Goal: Download file/media

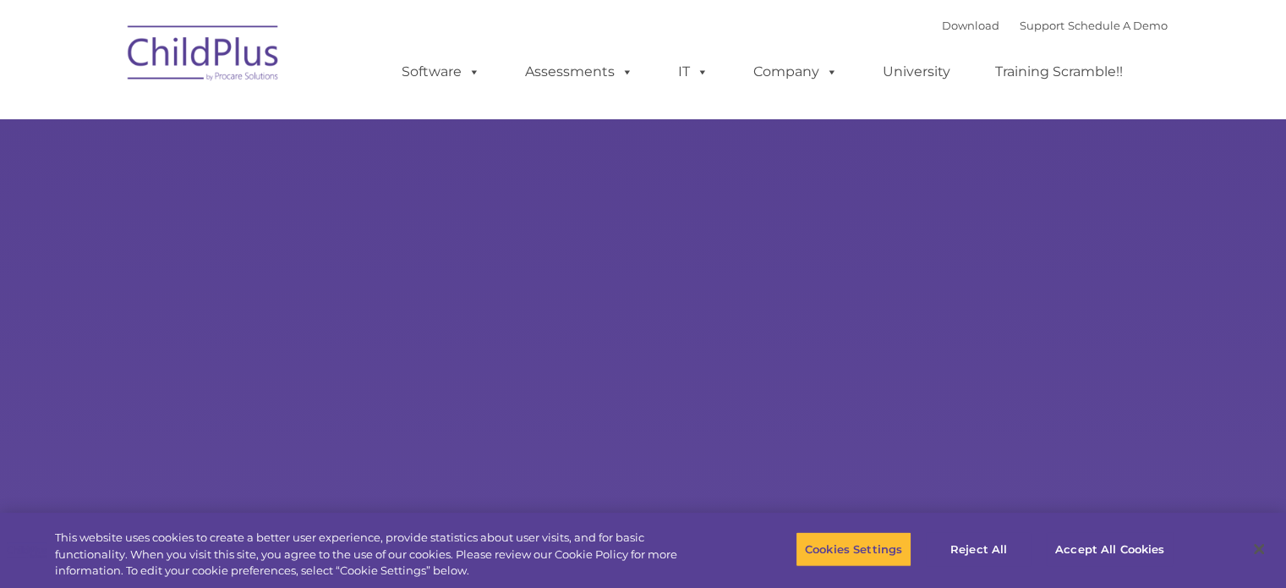
select select "MEDIUM"
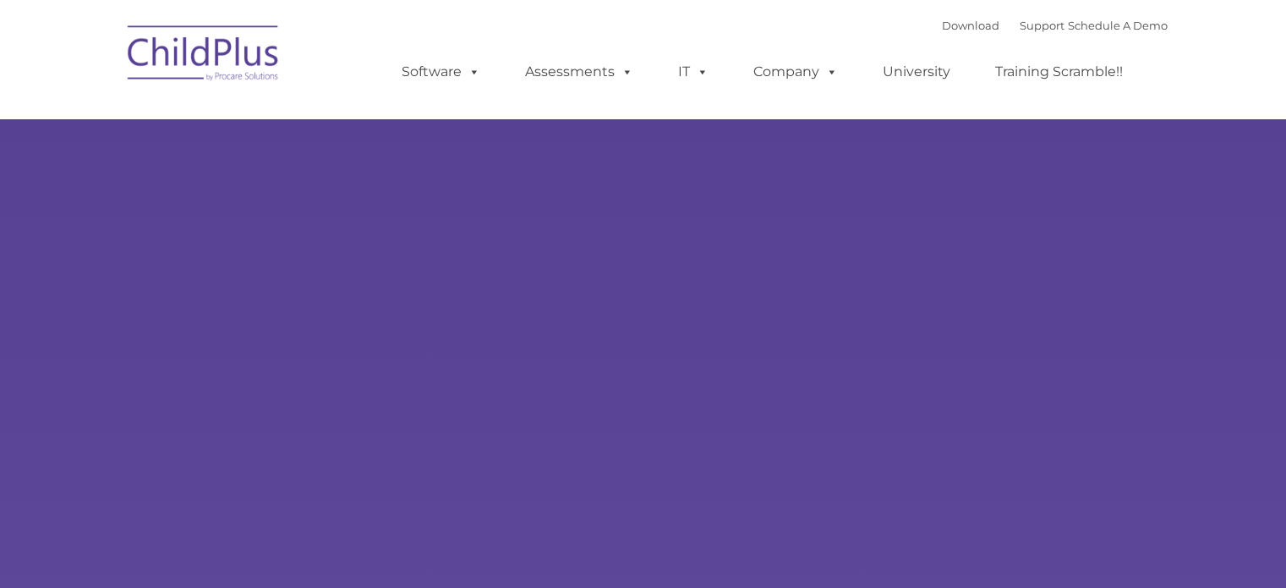
type input ""
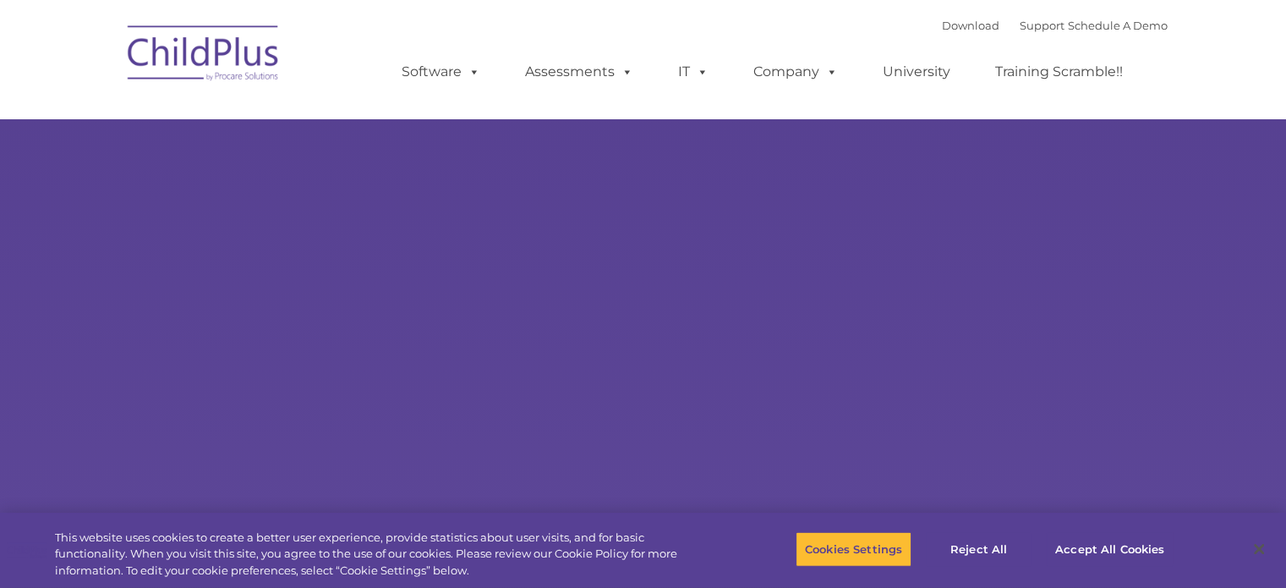
select select "MEDIUM"
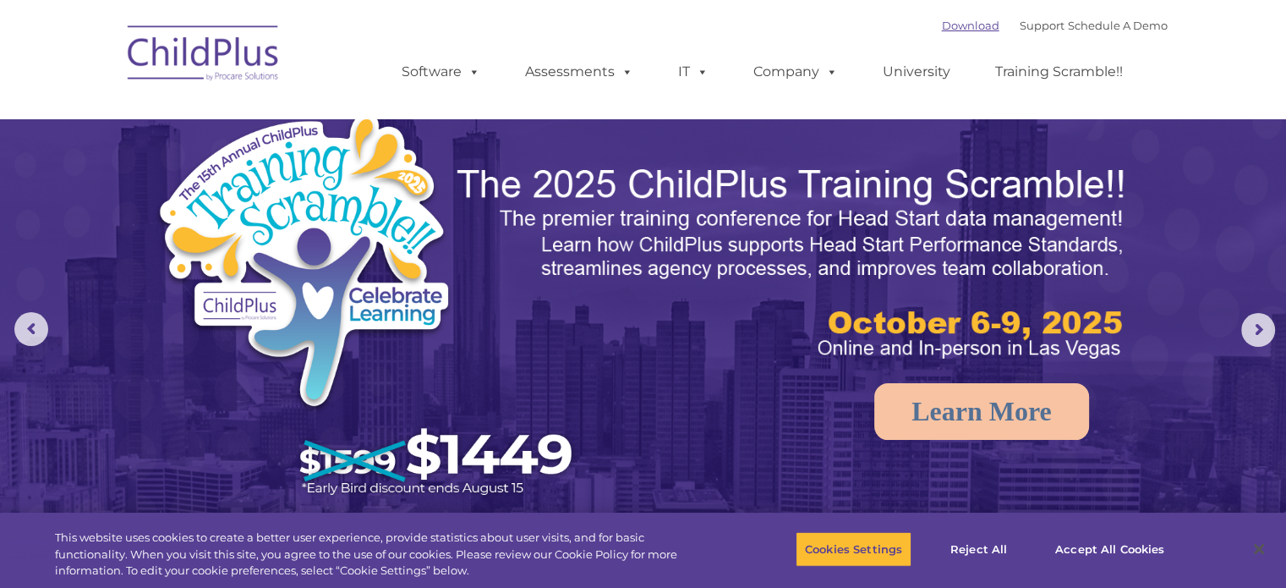
click at [942, 32] on link "Download" at bounding box center [970, 26] width 57 height 14
